Goal: Information Seeking & Learning: Find specific fact

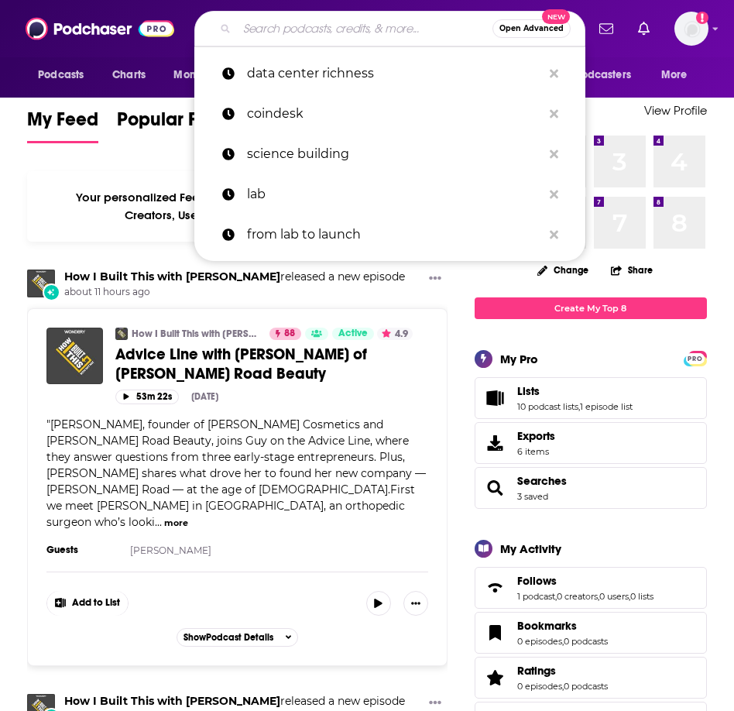
click at [319, 20] on input "Search podcasts, credits, & more..." at bounding box center [365, 28] width 256 height 25
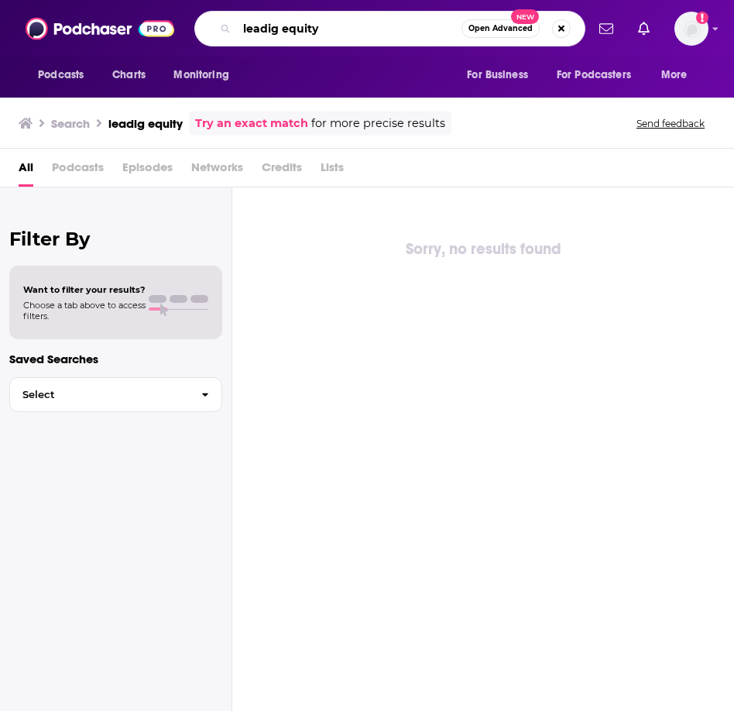
click at [335, 28] on input "leadig equity" at bounding box center [349, 28] width 225 height 25
click at [273, 33] on input "leadig equity" at bounding box center [349, 28] width 225 height 25
type input "leading equity"
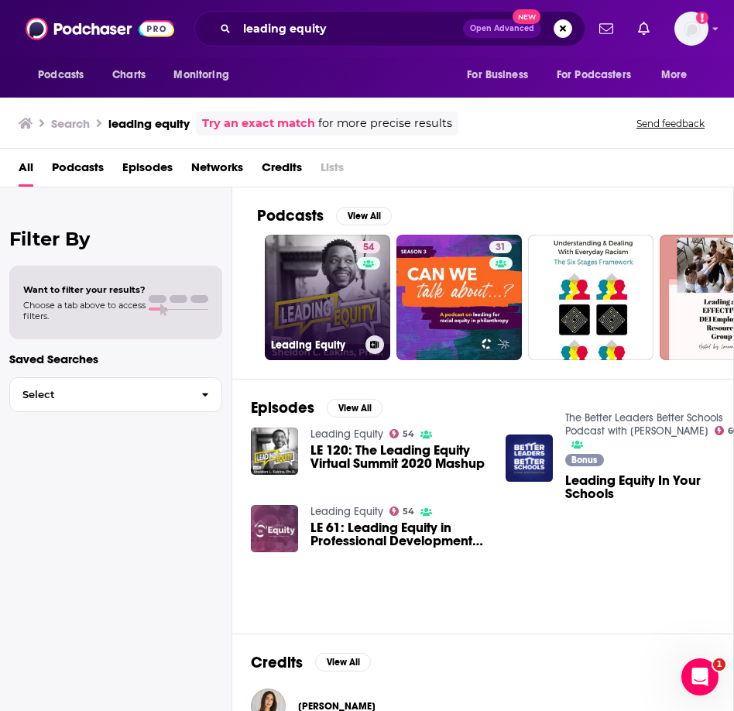
click at [343, 287] on link "54 Leading Equity" at bounding box center [327, 297] width 125 height 125
